Goal: Task Accomplishment & Management: Use online tool/utility

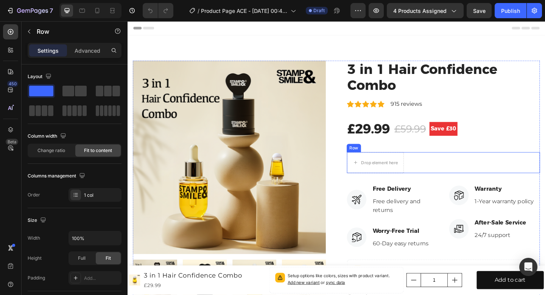
click at [439, 177] on div "Drop element here Row" at bounding box center [471, 175] width 210 height 23
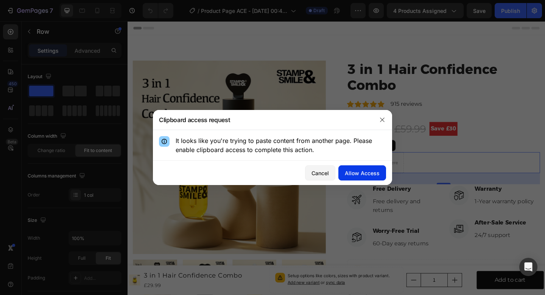
click at [370, 173] on div "Allow Access" at bounding box center [362, 173] width 35 height 8
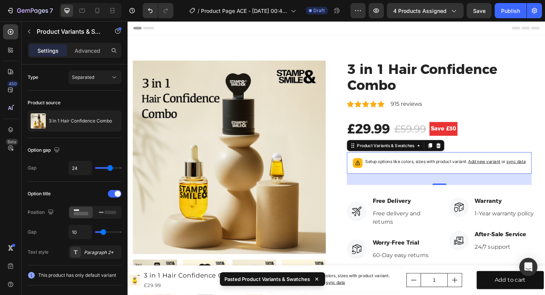
click at [523, 173] on span "Add new variant" at bounding box center [515, 174] width 35 height 6
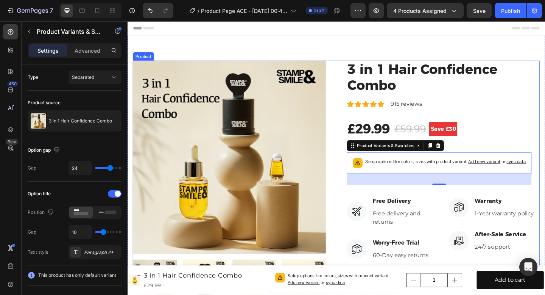
click at [372, 211] on div "3 in 1 Hair Confidence Combo (P) Title Icon Icon Icon Icon Icon Icon List Hoz 9…" at bounding box center [471, 247] width 210 height 367
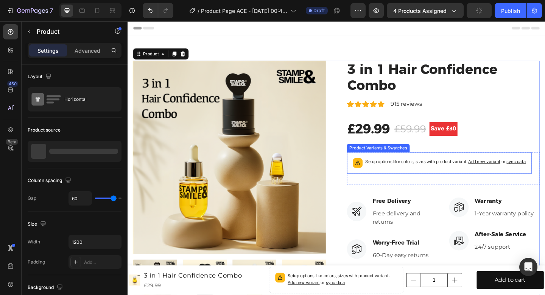
click at [386, 156] on div "Product Variants & Swatches" at bounding box center [401, 159] width 66 height 7
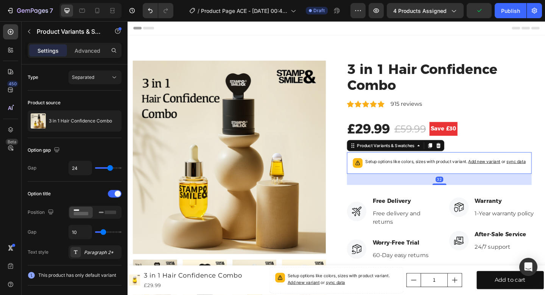
click at [365, 200] on div "Product Images 3 in 1 Hair Confidence Combo (P) Title Icon Icon Icon Icon Icon …" at bounding box center [354, 247] width 443 height 367
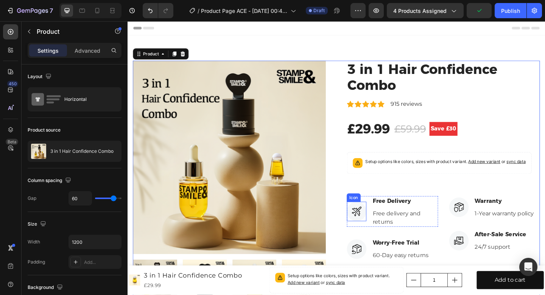
click at [378, 224] on icon at bounding box center [376, 228] width 11 height 11
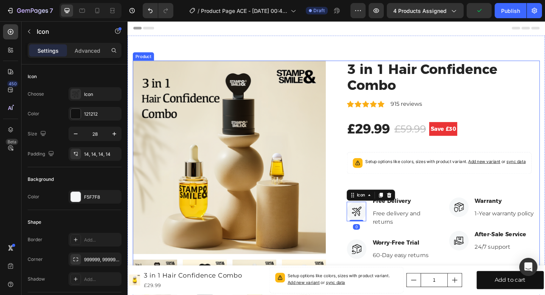
click at [356, 187] on div "Product Images 3 in 1 Hair Confidence Combo (P) Title Icon Icon Icon Icon Icon …" at bounding box center [354, 247] width 443 height 367
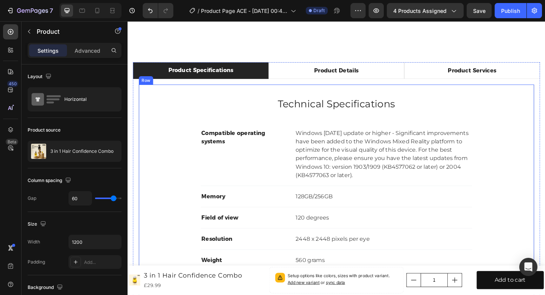
scroll to position [426, 0]
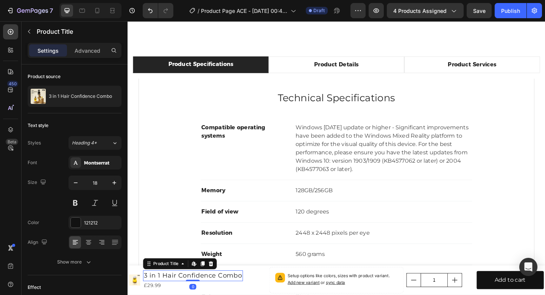
click at [228, 294] on h1 "3 in 1 Hair Confidence Combo" at bounding box center [198, 298] width 109 height 12
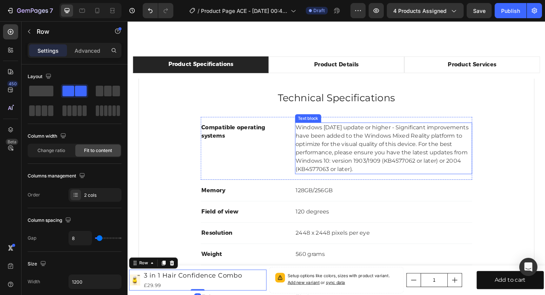
click at [440, 166] on p "Windows 10 May 2019 update or higher - Significant improvements have been added…" at bounding box center [406, 159] width 191 height 55
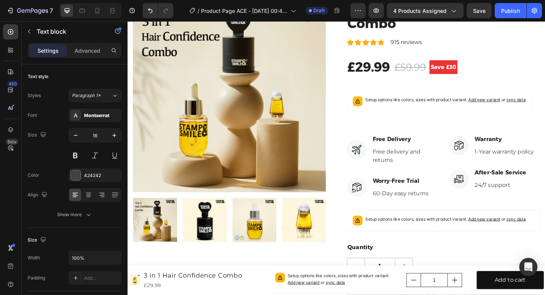
scroll to position [0, 0]
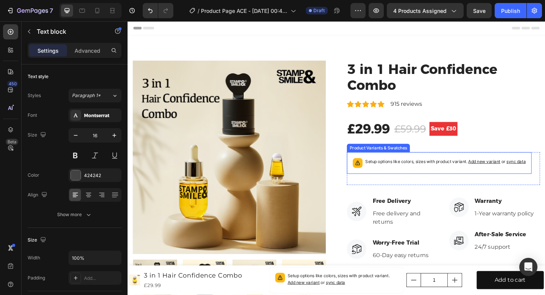
click at [430, 160] on div "Product Variants & Swatches" at bounding box center [401, 159] width 66 height 7
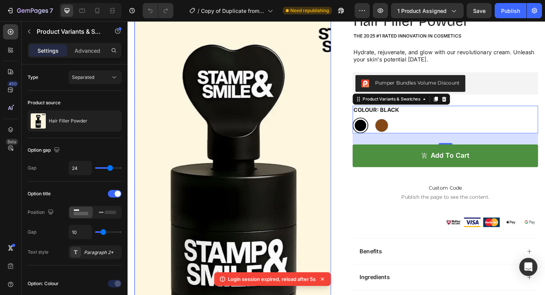
scroll to position [63, 0]
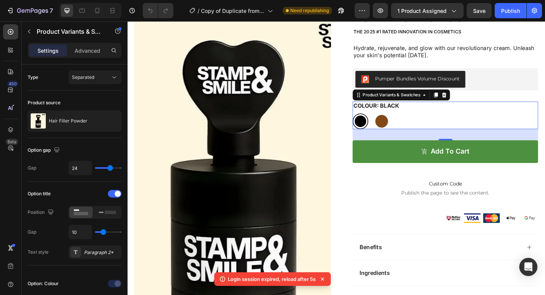
click at [457, 113] on div "Colour: Black Black Black Brown Brown" at bounding box center [474, 124] width 202 height 30
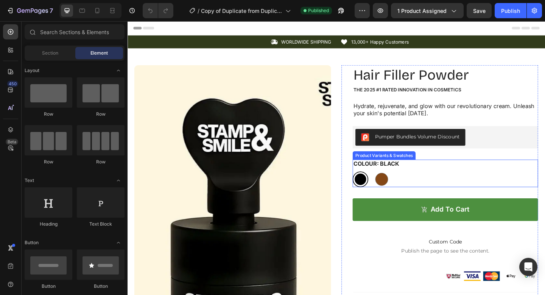
click at [470, 184] on div "Black Black Brown Brown" at bounding box center [474, 192] width 202 height 17
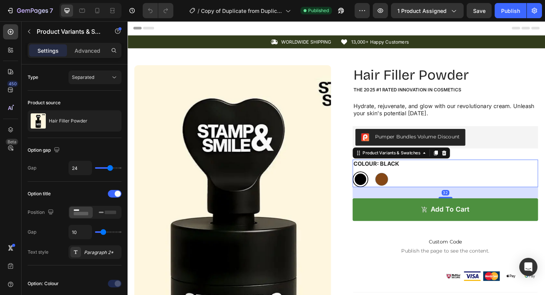
click at [464, 181] on div "Colour: Black Black Black Brown Brown" at bounding box center [474, 187] width 202 height 30
click at [364, 8] on icon "button" at bounding box center [363, 11] width 8 height 8
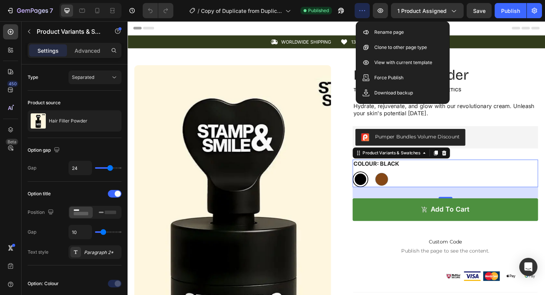
click at [364, 8] on icon "button" at bounding box center [363, 11] width 8 height 8
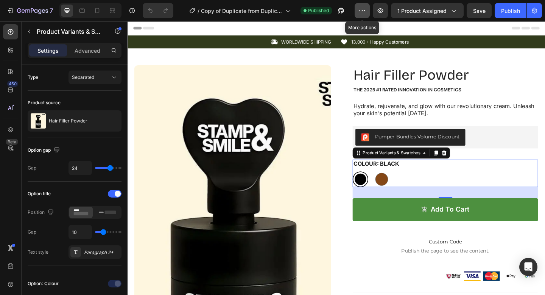
click at [364, 8] on icon "button" at bounding box center [363, 11] width 8 height 8
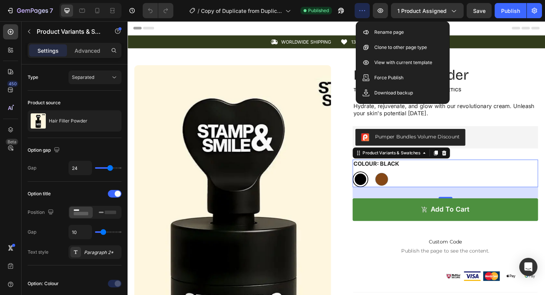
click at [364, 8] on icon "button" at bounding box center [363, 11] width 8 height 8
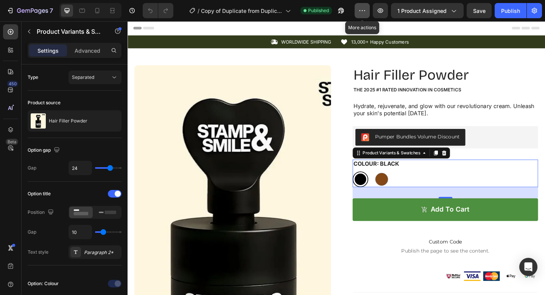
click at [364, 8] on icon "button" at bounding box center [363, 11] width 8 height 8
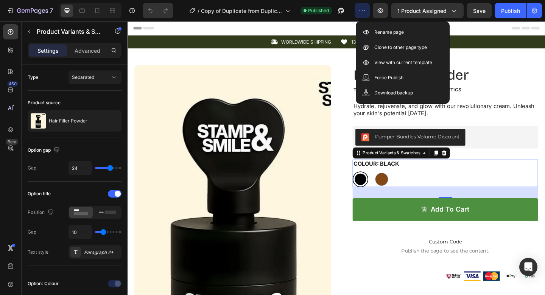
click at [364, 8] on icon "button" at bounding box center [363, 11] width 8 height 8
